Goal: Transaction & Acquisition: Purchase product/service

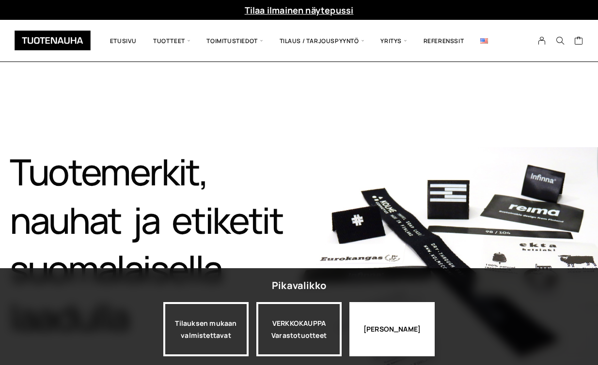
click at [406, 314] on div "Jatka katselua" at bounding box center [391, 329] width 85 height 54
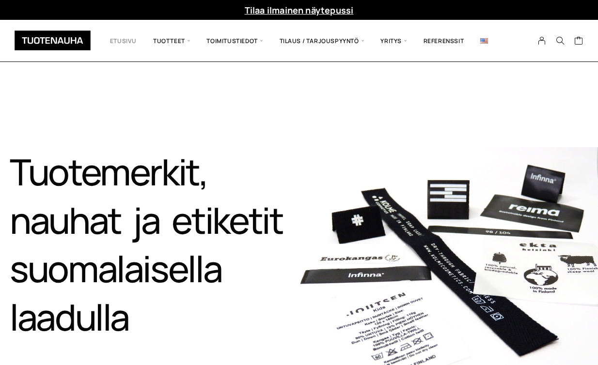
click at [124, 47] on link "Etusivu" at bounding box center [123, 40] width 43 height 27
click at [479, 40] on link at bounding box center [484, 40] width 24 height 27
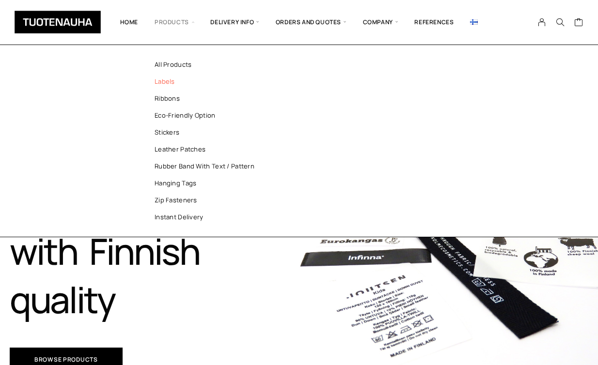
click at [168, 81] on link "Labels" at bounding box center [209, 81] width 140 height 17
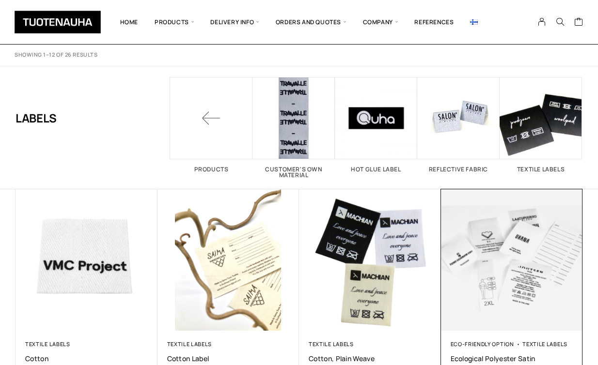
click at [539, 278] on img at bounding box center [511, 260] width 149 height 149
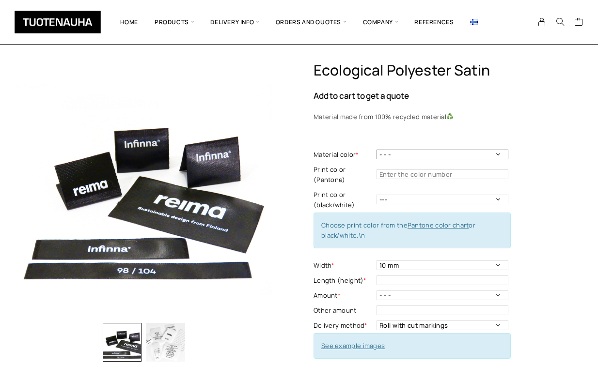
click at [405, 156] on select "- - - White Black" at bounding box center [442, 155] width 132 height 10
click at [376, 150] on select "- - - White Black" at bounding box center [442, 155] width 132 height 10
click at [392, 157] on select "- - - White Black" at bounding box center [442, 155] width 132 height 10
select select "White"
click at [376, 150] on select "- - - White Black" at bounding box center [442, 155] width 132 height 10
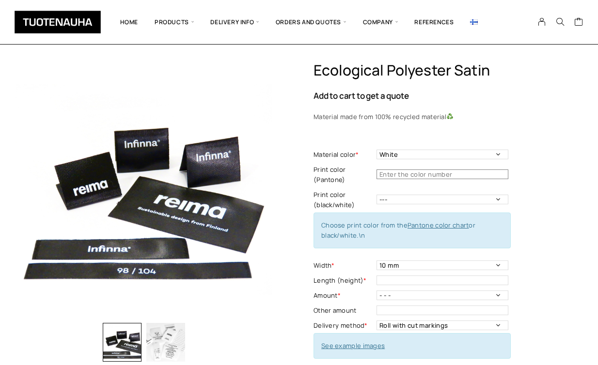
click at [388, 179] on input "text" at bounding box center [442, 175] width 132 height 10
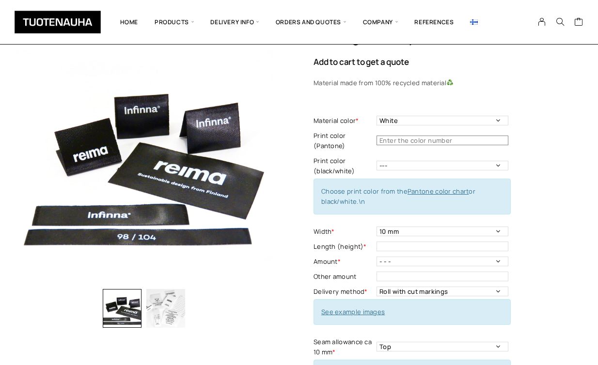
scroll to position [39, 0]
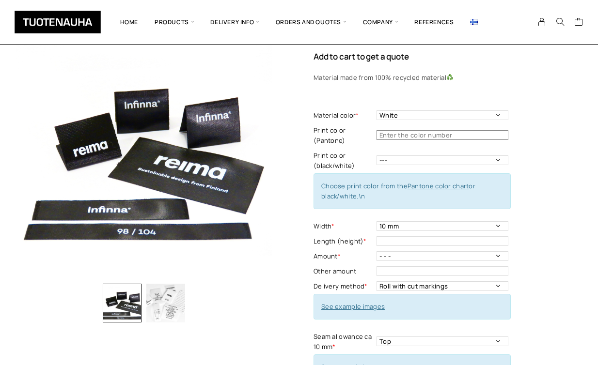
click at [483, 133] on input "text" at bounding box center [442, 135] width 132 height 10
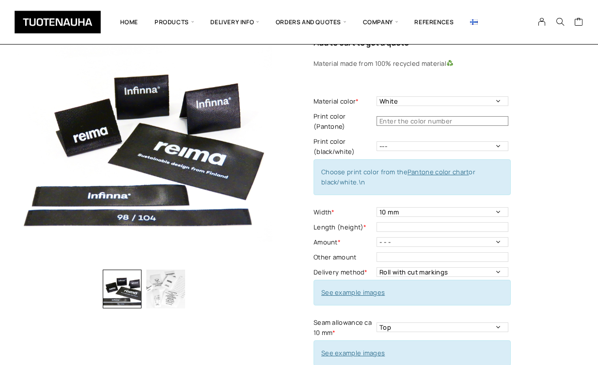
scroll to position [53, 0]
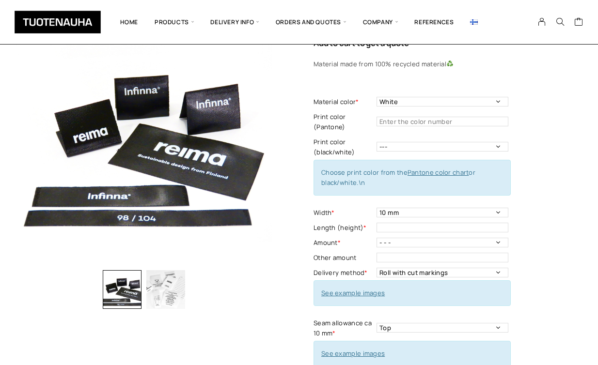
click at [441, 172] on link "Pantone color chart" at bounding box center [438, 172] width 62 height 9
click at [397, 118] on input "text" at bounding box center [442, 122] width 132 height 10
paste input "Pantone 426"
type input "Pantone 426"
click at [567, 140] on div "Ecological polyester satin Add to cart to get a quote Material made from 100% r…" at bounding box center [447, 303] width 269 height 589
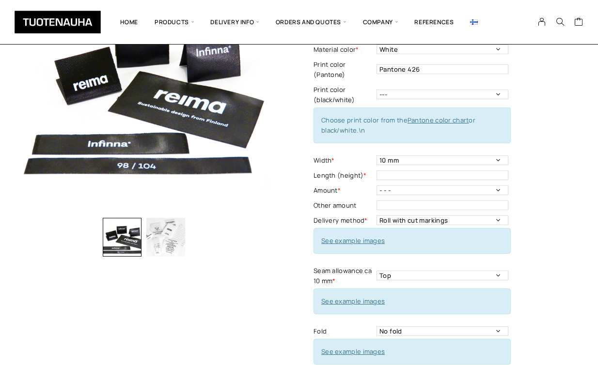
scroll to position [109, 0]
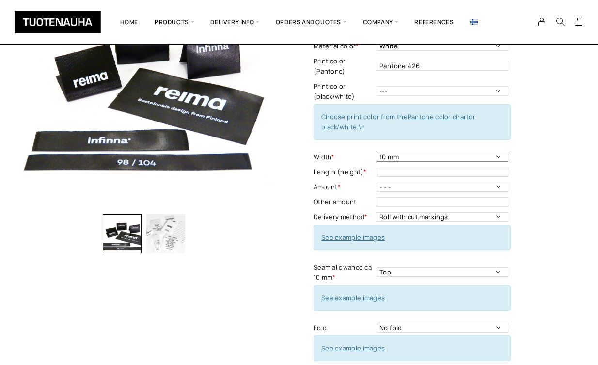
click at [396, 158] on select "10 mm 15 mm 20 mm 25 mm 30 mm 35 mm 40 mm 45 mm 50 mm 55 mm 60 mm 65 mm 70 mm" at bounding box center [442, 157] width 132 height 10
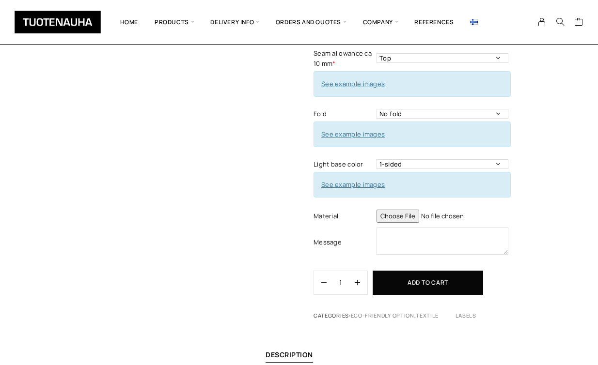
scroll to position [338, 0]
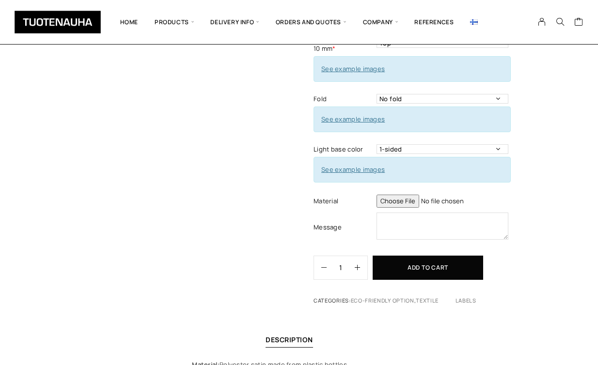
click at [389, 205] on input "file" at bounding box center [442, 201] width 132 height 13
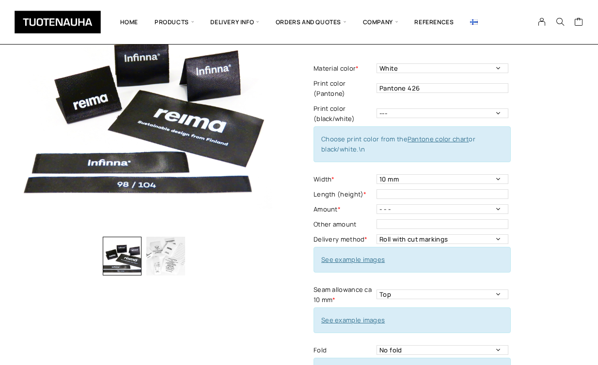
scroll to position [103, 0]
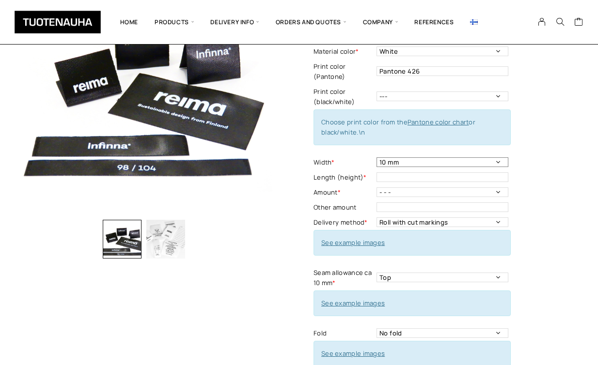
click at [432, 162] on select "10 mm 15 mm 20 mm 25 mm 30 mm 35 mm 40 mm 45 mm 50 mm 55 mm 60 mm 65 mm 70 mm" at bounding box center [442, 162] width 132 height 10
click at [450, 179] on input "text" at bounding box center [442, 177] width 132 height 10
click at [442, 191] on select "- - - 250 pcs 500 pcs 1000 pcs 1500 pcs 2000 pcs 2500 pcs 3000 pcs 3500 pcs 400…" at bounding box center [442, 192] width 132 height 10
click at [376, 187] on select "- - - 250 pcs 500 pcs 1000 pcs 1500 pcs 2000 pcs 2500 pcs 3000 pcs 3500 pcs 400…" at bounding box center [442, 192] width 132 height 10
click at [416, 192] on select "- - - 250 pcs 500 pcs 1000 pcs 1500 pcs 2000 pcs 2500 pcs 3000 pcs 3500 pcs 400…" at bounding box center [442, 192] width 132 height 10
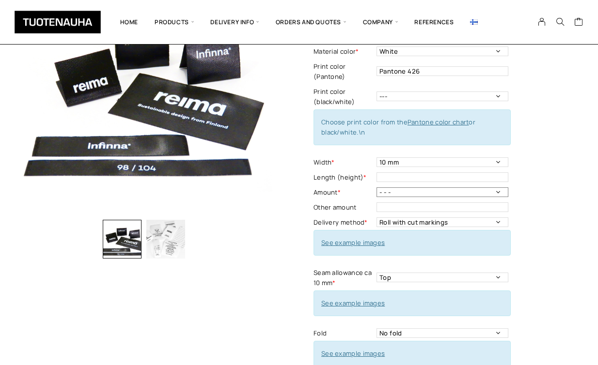
click at [376, 187] on select "- - - 250 pcs 500 pcs 1000 pcs 1500 pcs 2000 pcs 2500 pcs 3000 pcs 3500 pcs 400…" at bounding box center [442, 192] width 132 height 10
click at [366, 243] on link "See example images" at bounding box center [352, 242] width 63 height 9
click at [157, 249] on img "button" at bounding box center [165, 239] width 39 height 39
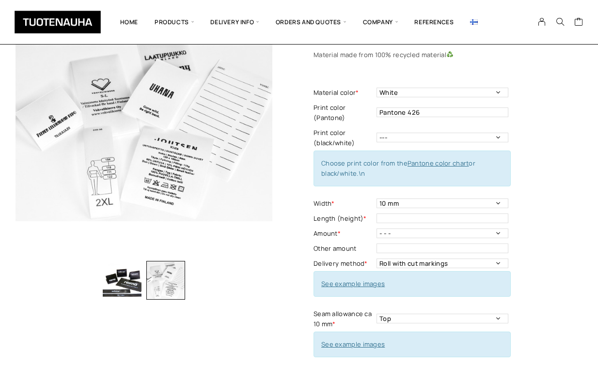
scroll to position [48, 0]
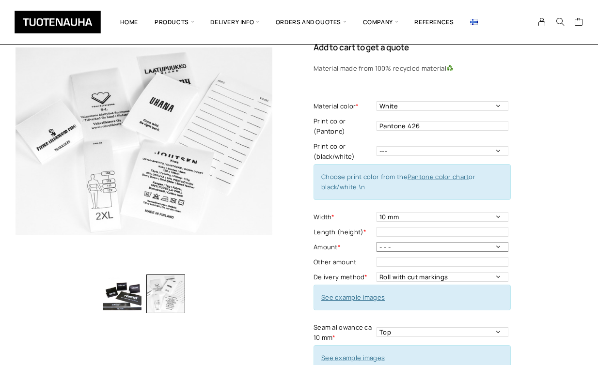
click at [404, 244] on select "- - - 250 pcs 500 pcs 1000 pcs 1500 pcs 2000 pcs 2500 pcs 3000 pcs 3500 pcs 400…" at bounding box center [442, 247] width 132 height 10
select select "250 pcs"
click at [376, 242] on select "- - - 250 pcs 500 pcs 1000 pcs 1500 pcs 2000 pcs 2500 pcs 3000 pcs 3500 pcs 400…" at bounding box center [442, 247] width 132 height 10
click at [401, 236] on input "text" at bounding box center [442, 232] width 132 height 10
click at [412, 218] on select "10 mm 15 mm 20 mm 25 mm 30 mm 35 mm 40 mm 45 mm 50 mm 55 mm 60 mm 65 mm 70 mm" at bounding box center [442, 217] width 132 height 10
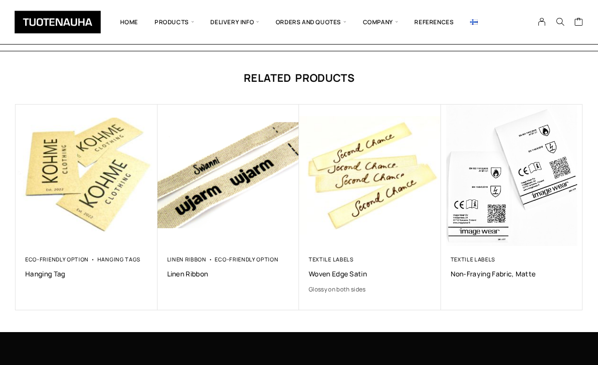
scroll to position [747, 0]
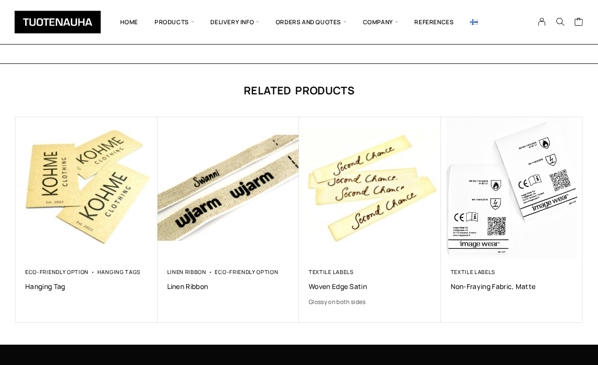
drag, startPoint x: 56, startPoint y: 196, endPoint x: 375, endPoint y: 2, distance: 373.5
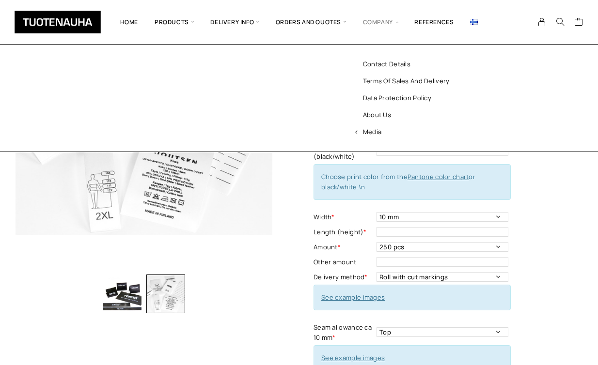
scroll to position [30, 0]
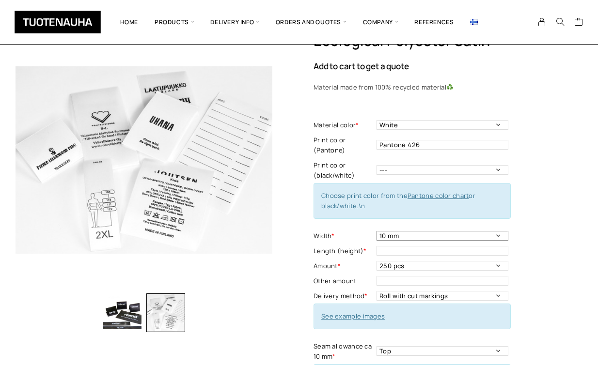
click at [388, 234] on select "10 mm 15 mm 20 mm 25 mm 30 mm 35 mm 40 mm 45 mm 50 mm 55 mm 60 mm 65 mm 70 mm" at bounding box center [442, 236] width 132 height 10
click at [376, 231] on select "10 mm 15 mm 20 mm 25 mm 30 mm 35 mm 40 mm 45 mm 50 mm 55 mm 60 mm 65 mm 70 mm" at bounding box center [442, 236] width 132 height 10
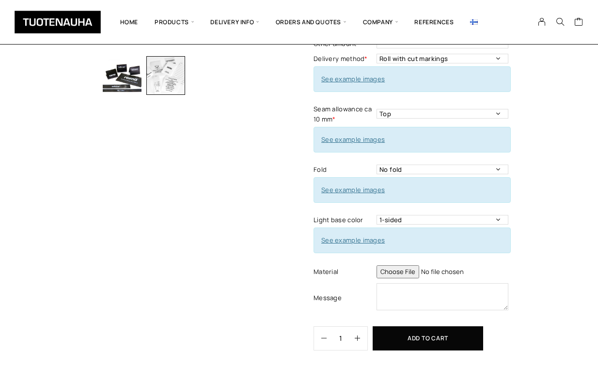
scroll to position [268, 0]
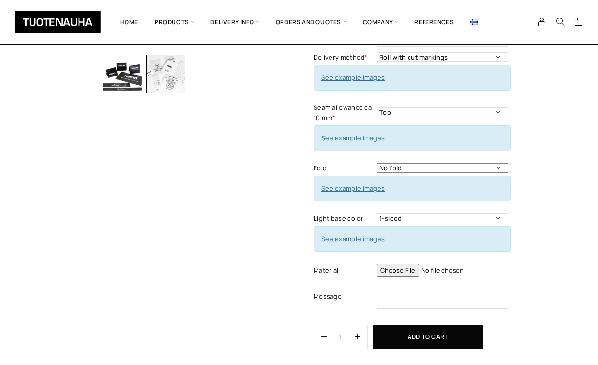
click at [399, 171] on select "No fold One side fold End fold Center fold, minimum size 15 x 40 mm Mitre fold" at bounding box center [442, 168] width 132 height 10
click at [337, 189] on link "See example images" at bounding box center [352, 188] width 63 height 9
click at [433, 171] on select "No fold One side fold End fold Center fold, minimum size 15 x 40 mm Mitre fold" at bounding box center [442, 168] width 132 height 10
click at [383, 170] on select "No fold One side fold End fold Center fold, minimum size 15 x 40 mm Mitre fold" at bounding box center [442, 168] width 132 height 10
click at [472, 21] on img at bounding box center [474, 21] width 8 height 5
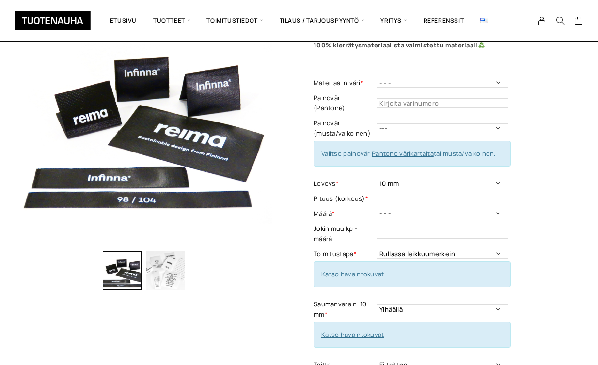
click at [286, 278] on div "Ekologinen polyestersatiini Lisää koriin ja valitse tarjouspyyntö / lisätilaus …" at bounding box center [299, 299] width 567 height 618
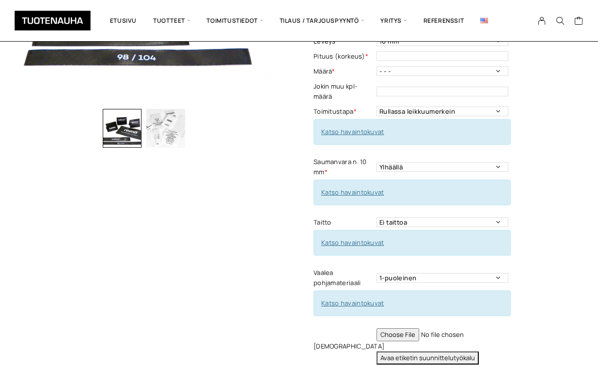
scroll to position [232, 0]
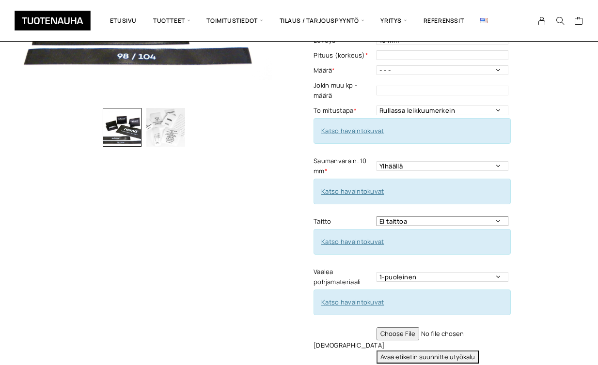
click at [406, 217] on select "Ei taittoa Päästätaitto Päistätaitto Keskitaitto,minimi koko 15 x 40 mm Hiippat…" at bounding box center [442, 222] width 132 height 10
click at [385, 217] on select "Ei taittoa Päästätaitto Päistätaitto Keskitaitto,minimi koko 15 x 40 mm Hiippat…" at bounding box center [442, 222] width 132 height 10
click at [390, 217] on select "Ei taittoa Päästätaitto Päistätaitto Keskitaitto,minimi koko 15 x 40 mm Hiippat…" at bounding box center [442, 222] width 132 height 10
click at [404, 217] on select "Ei taittoa Päästätaitto Päistätaitto Keskitaitto,minimi koko 15 x 40 mm Hiippat…" at bounding box center [442, 222] width 132 height 10
select select "Päistätaitto"
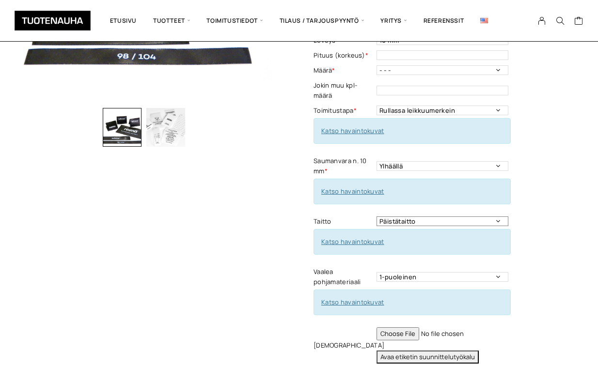
click at [376, 217] on select "Ei taittoa Päästätaitto Päistätaitto Keskitaitto,minimi koko 15 x 40 mm Hiippat…" at bounding box center [442, 222] width 132 height 10
click at [411, 217] on select "Ei taittoa Päästätaitto Päistätaitto Keskitaitto,minimi koko 15 x 40 mm Hiippat…" at bounding box center [442, 222] width 132 height 10
click at [484, 19] on img at bounding box center [484, 20] width 8 height 5
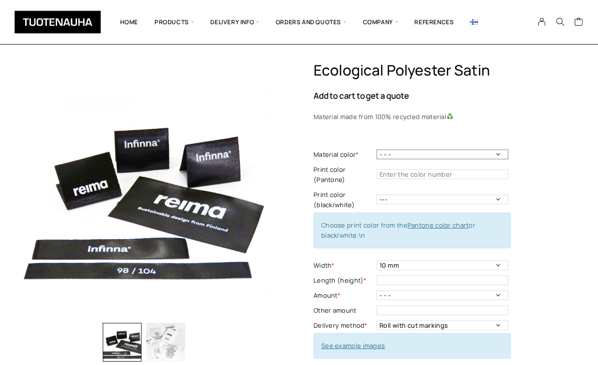
click at [404, 153] on select "- - - White Black" at bounding box center [442, 155] width 132 height 10
select select "White"
click at [376, 150] on select "- - - White Black" at bounding box center [442, 155] width 132 height 10
click at [388, 178] on input "text" at bounding box center [442, 175] width 132 height 10
paste input "Pantone 426"
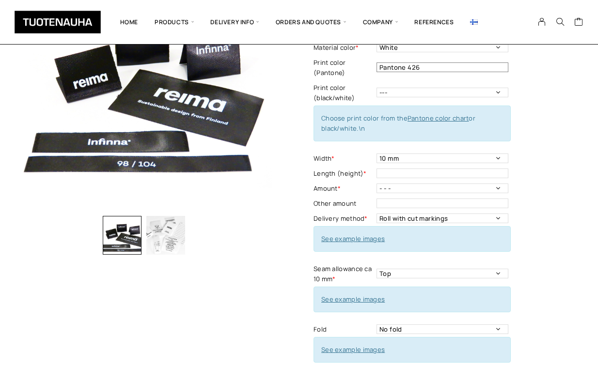
scroll to position [113, 0]
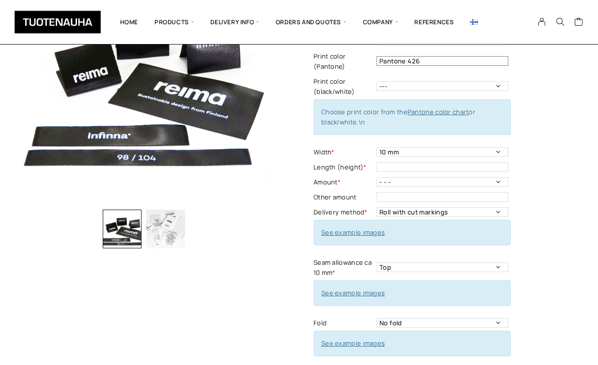
type input "Pantone 426"
click at [395, 152] on select "10 mm 15 mm 20 mm 25 mm 30 mm 35 mm 40 mm 45 mm 50 mm 55 mm 60 mm 65 mm 70 mm" at bounding box center [442, 152] width 132 height 10
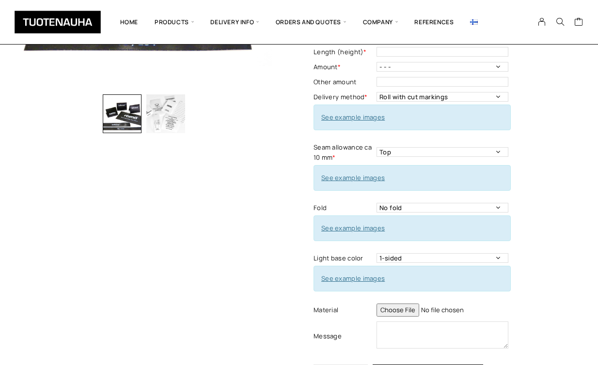
scroll to position [250, 0]
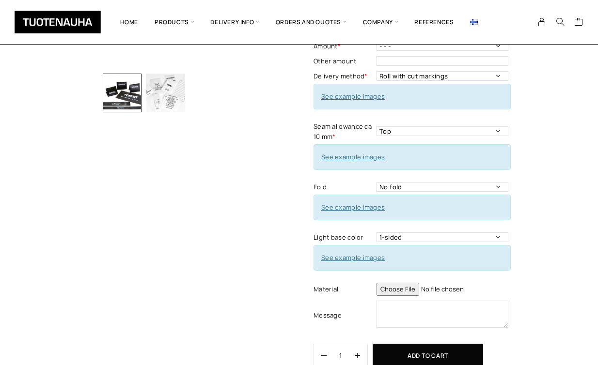
click at [360, 256] on link "See example images" at bounding box center [352, 257] width 63 height 9
click at [400, 241] on select "1-sided 2-sided" at bounding box center [442, 238] width 132 height 10
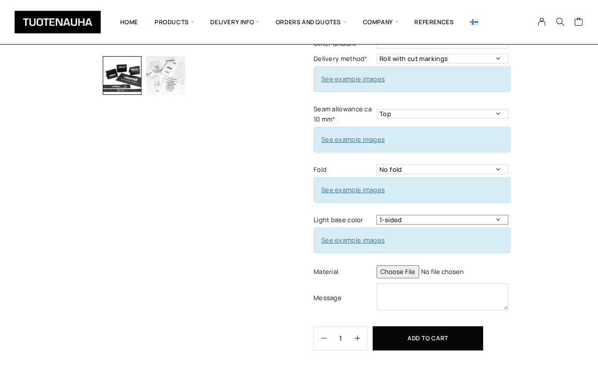
scroll to position [270, 0]
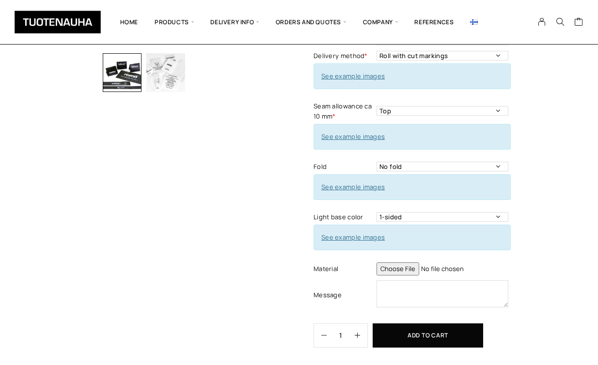
click at [391, 271] on input "file" at bounding box center [442, 269] width 132 height 13
type input "C:\fakepath\Grooveink frame - Mountain Final2 (3).ai"
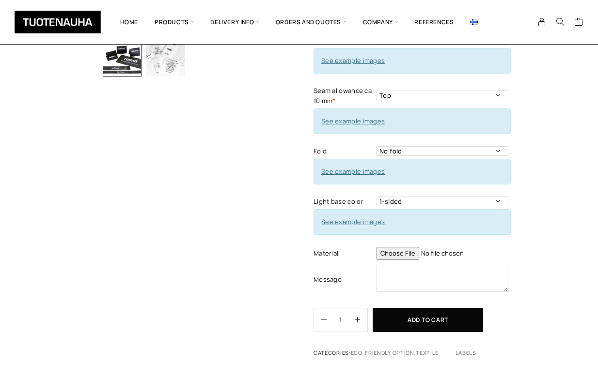
scroll to position [286, 0]
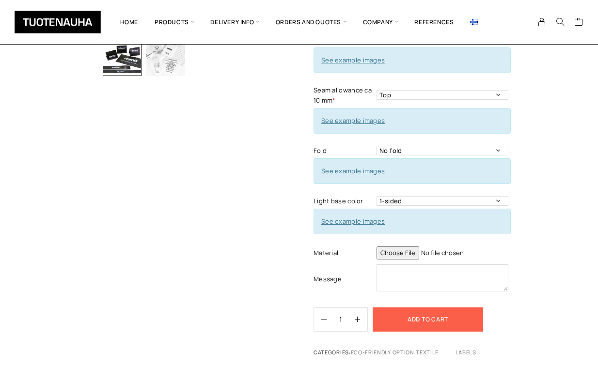
click at [447, 311] on button "Add to cart" at bounding box center [428, 320] width 110 height 24
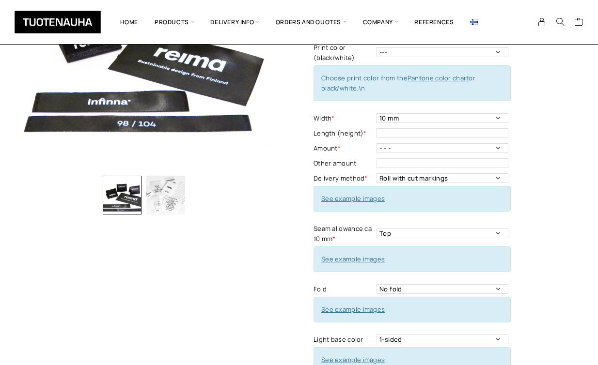
scroll to position [149, 0]
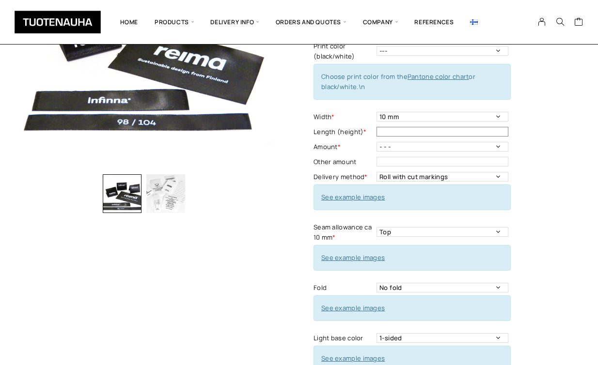
click at [399, 134] on input "text" at bounding box center [442, 132] width 132 height 10
click at [392, 146] on select "- - - 250 pcs 500 pcs 1000 pcs 1500 pcs 2000 pcs 2500 pcs 3000 pcs 3500 pcs 400…" at bounding box center [442, 147] width 132 height 10
select select "250 pcs"
click at [376, 142] on select "- - - 250 pcs 500 pcs 1000 pcs 1500 pcs 2000 pcs 2500 pcs 3000 pcs 3500 pcs 400…" at bounding box center [442, 147] width 132 height 10
click at [402, 129] on input "text" at bounding box center [442, 132] width 132 height 10
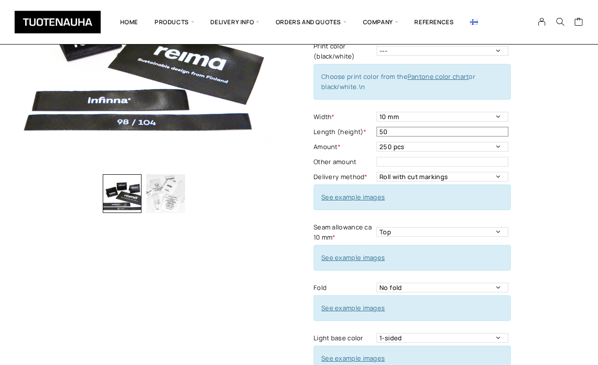
type input "50"
click at [395, 120] on select "10 mm 15 mm 20 mm 25 mm 30 mm 35 mm 40 mm 45 mm 50 mm 55 mm 60 mm 65 mm 70 mm" at bounding box center [442, 117] width 132 height 10
click at [376, 112] on select "10 mm 15 mm 20 mm 25 mm 30 mm 35 mm 40 mm 45 mm 50 mm 55 mm 60 mm 65 mm 70 mm" at bounding box center [442, 117] width 132 height 10
click at [388, 113] on select "10 mm 15 mm 20 mm 25 mm 30 mm 35 mm 40 mm 45 mm 50 mm 55 mm 60 mm 65 mm 70 mm" at bounding box center [442, 117] width 132 height 10
click at [376, 112] on select "10 mm 15 mm 20 mm 25 mm 30 mm 35 mm 40 mm 45 mm 50 mm 55 mm 60 mm 65 mm 70 mm" at bounding box center [442, 117] width 132 height 10
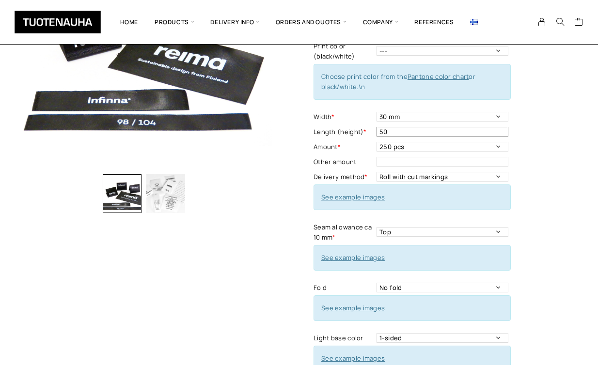
drag, startPoint x: 391, startPoint y: 133, endPoint x: 375, endPoint y: 132, distance: 16.5
click at [375, 132] on tr "Length (height) * 50" at bounding box center [411, 132] width 197 height 15
click at [387, 117] on select "10 mm 15 mm 20 mm 25 mm 30 mm 35 mm 40 mm 45 mm 50 mm 55 mm 60 mm 65 mm 70 mm" at bounding box center [442, 117] width 132 height 10
select select "40 mm"
click at [376, 112] on select "10 mm 15 mm 20 mm 25 mm 30 mm 35 mm 40 mm 45 mm 50 mm 55 mm 60 mm 65 mm 70 mm" at bounding box center [442, 117] width 132 height 10
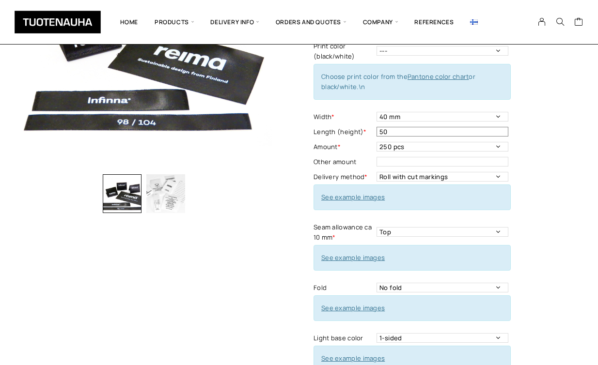
drag, startPoint x: 383, startPoint y: 129, endPoint x: 375, endPoint y: 129, distance: 7.3
click at [375, 129] on tr "Length (height) * 50" at bounding box center [411, 132] width 197 height 15
type input "20"
click at [557, 127] on div "Ecological polyester satin Add to cart to get a quote Material made from 100% r…" at bounding box center [447, 207] width 269 height 589
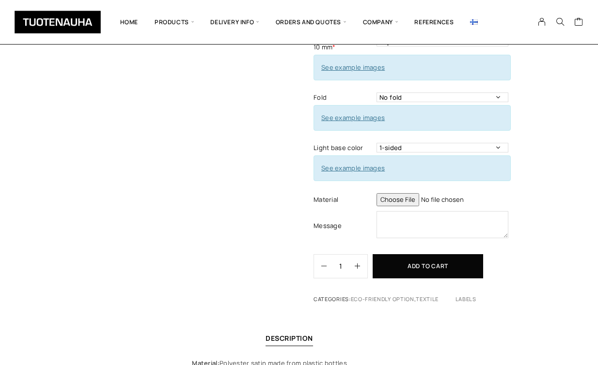
scroll to position [355, 0]
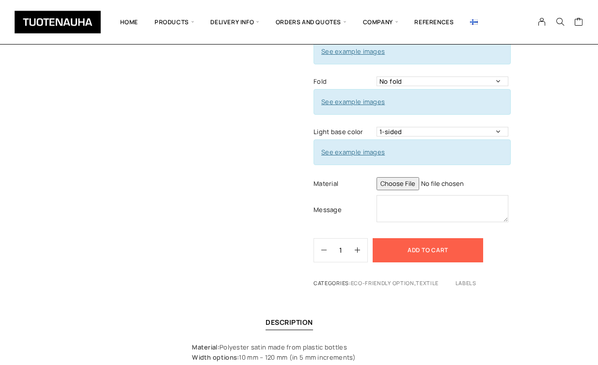
click at [451, 241] on button "Add to cart" at bounding box center [428, 250] width 110 height 24
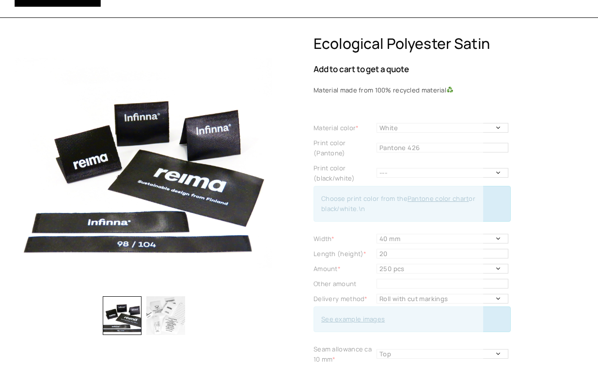
scroll to position [0, 0]
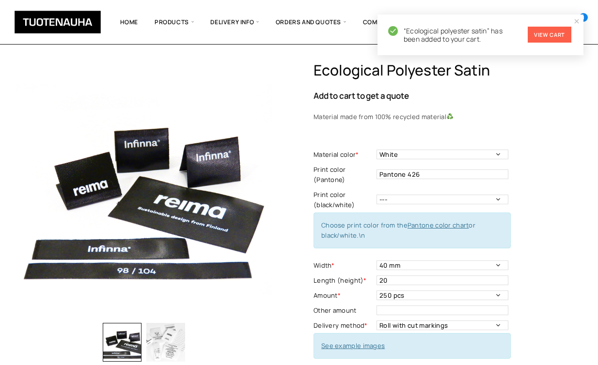
click at [553, 35] on link "View cart" at bounding box center [550, 35] width 44 height 16
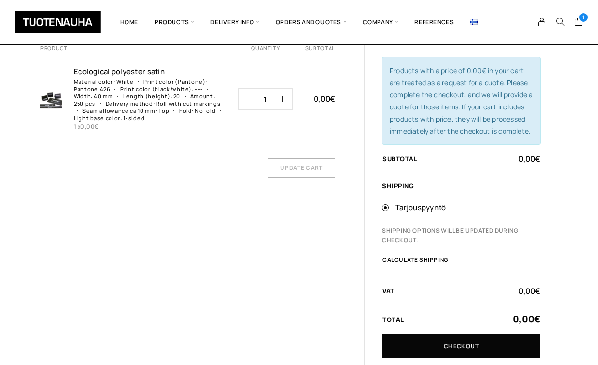
scroll to position [58, 0]
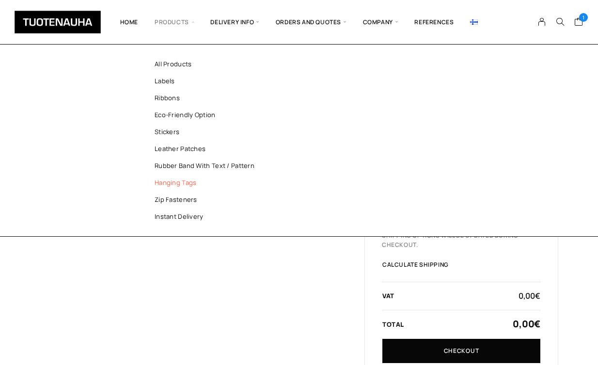
click at [162, 182] on link "Hanging tags" at bounding box center [209, 182] width 140 height 17
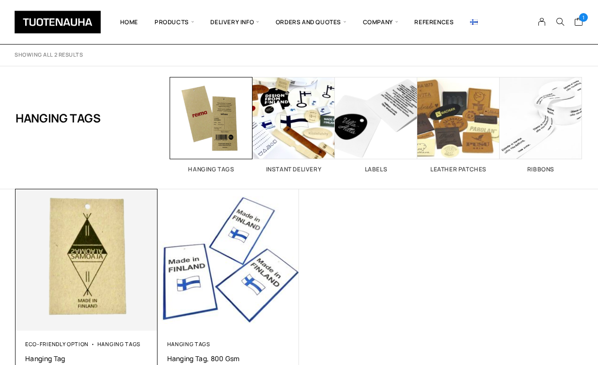
click at [88, 261] on img at bounding box center [86, 260] width 149 height 149
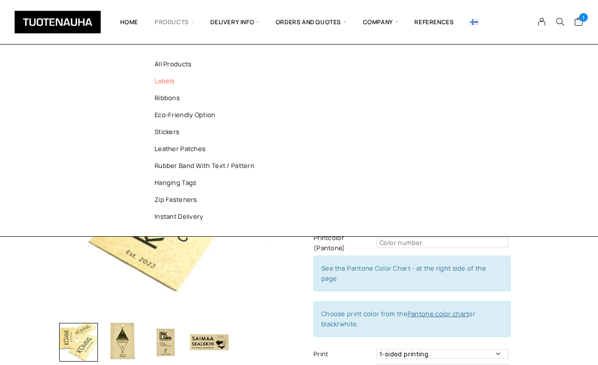
click at [161, 82] on link "Labels" at bounding box center [209, 81] width 140 height 17
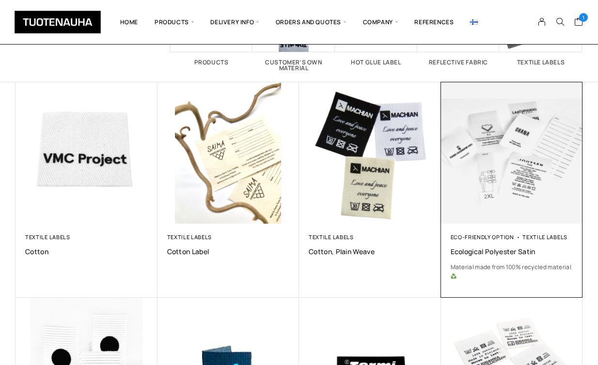
scroll to position [109, 0]
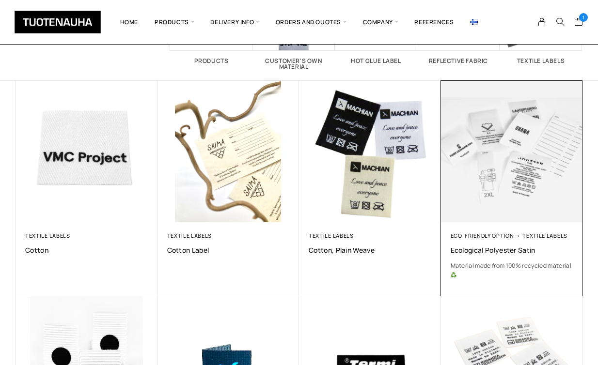
click at [515, 158] on img at bounding box center [511, 151] width 149 height 149
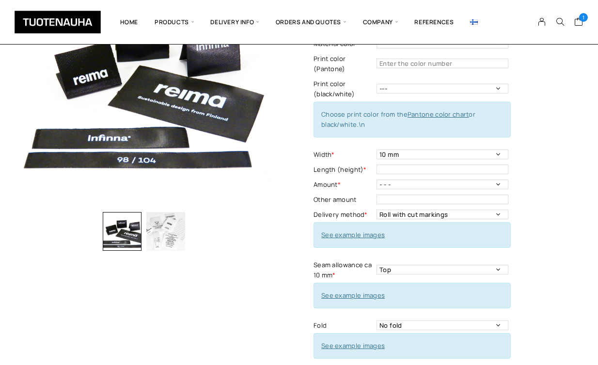
scroll to position [140, 0]
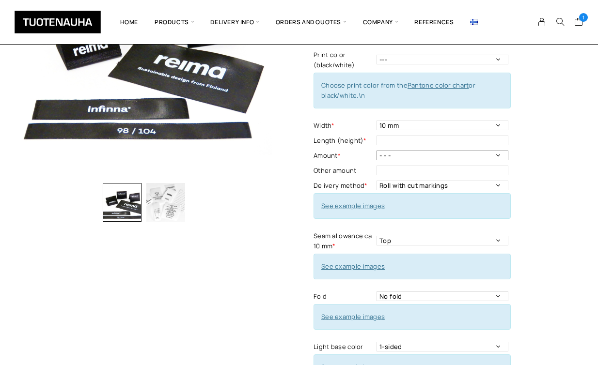
click at [416, 154] on select "- - - 250 pcs 500 pcs 1000 pcs 1500 pcs 2000 pcs 2500 pcs 3000 pcs 3500 pcs 400…" at bounding box center [442, 156] width 132 height 10
click at [376, 151] on select "- - - 250 pcs 500 pcs 1000 pcs 1500 pcs 2000 pcs 2500 pcs 3000 pcs 3500 pcs 400…" at bounding box center [442, 156] width 132 height 10
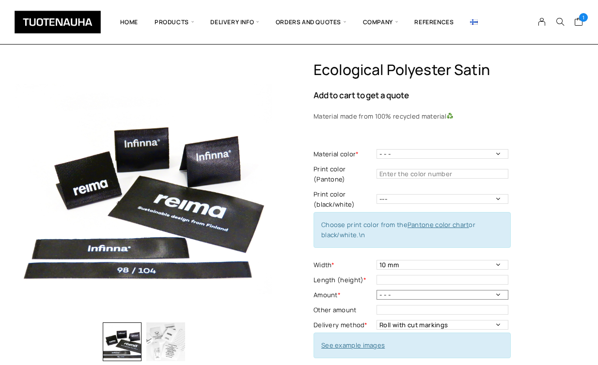
scroll to position [0, 0]
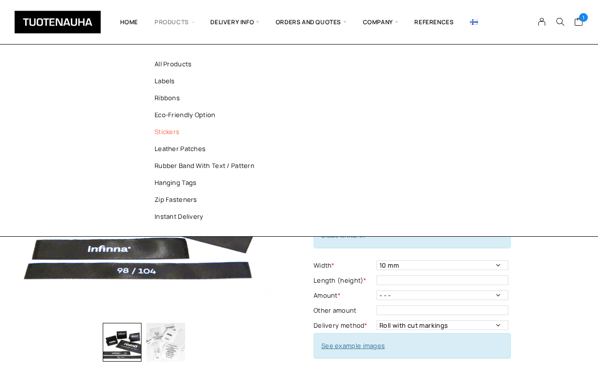
click at [165, 132] on link "Stickers" at bounding box center [209, 132] width 140 height 17
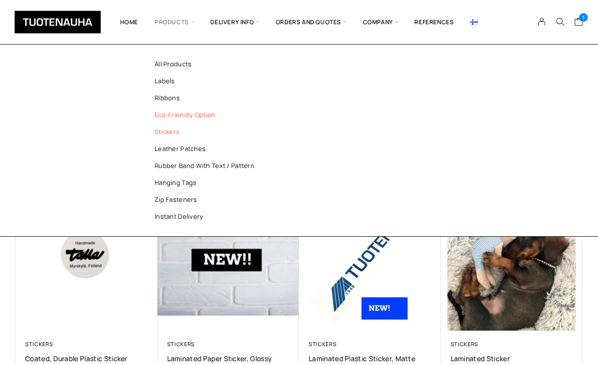
click at [166, 116] on link "Eco-friendly option" at bounding box center [209, 115] width 140 height 17
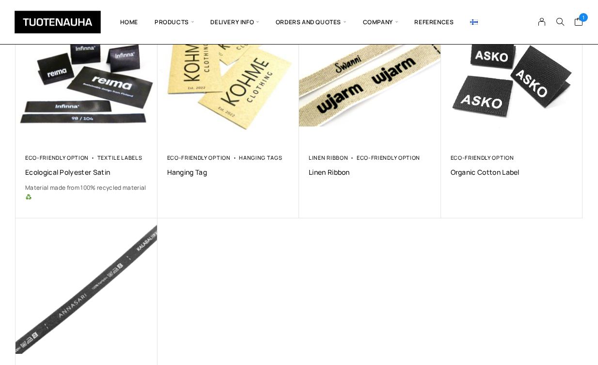
scroll to position [118, 0]
